Goal: Find specific page/section: Find specific page/section

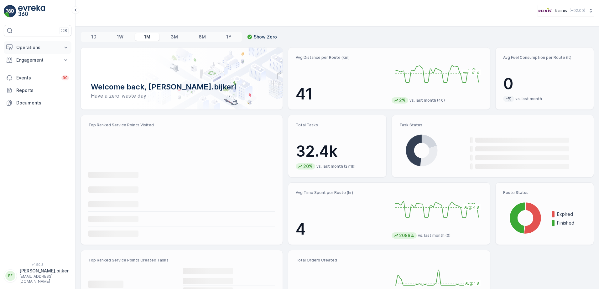
drag, startPoint x: 25, startPoint y: 53, endPoint x: 29, endPoint y: 50, distance: 4.3
click at [25, 53] on button "Operations" at bounding box center [38, 47] width 68 height 13
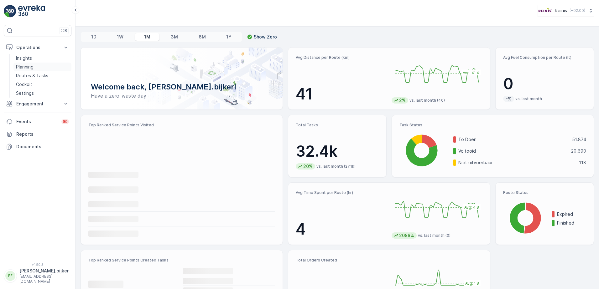
click at [28, 67] on p "Planning" at bounding box center [25, 67] width 18 height 6
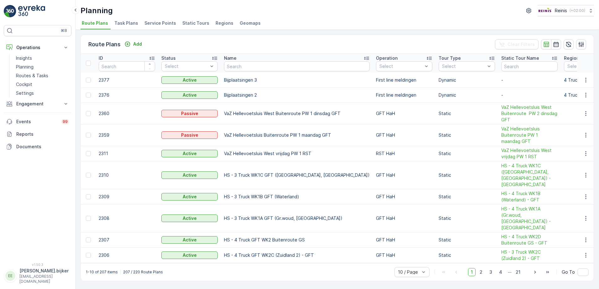
click at [200, 24] on span "Static Tours" at bounding box center [195, 23] width 27 height 6
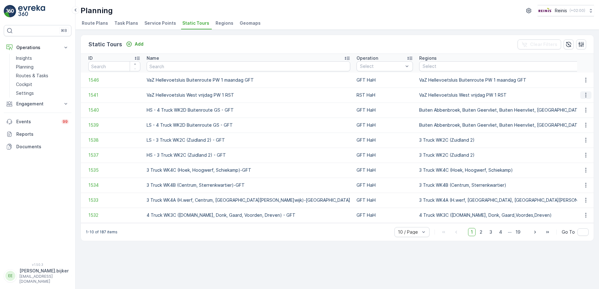
click at [585, 95] on icon "button" at bounding box center [586, 95] width 6 height 6
click at [581, 103] on span "See More Details" at bounding box center [575, 104] width 36 height 6
